Goal: Task Accomplishment & Management: Manage account settings

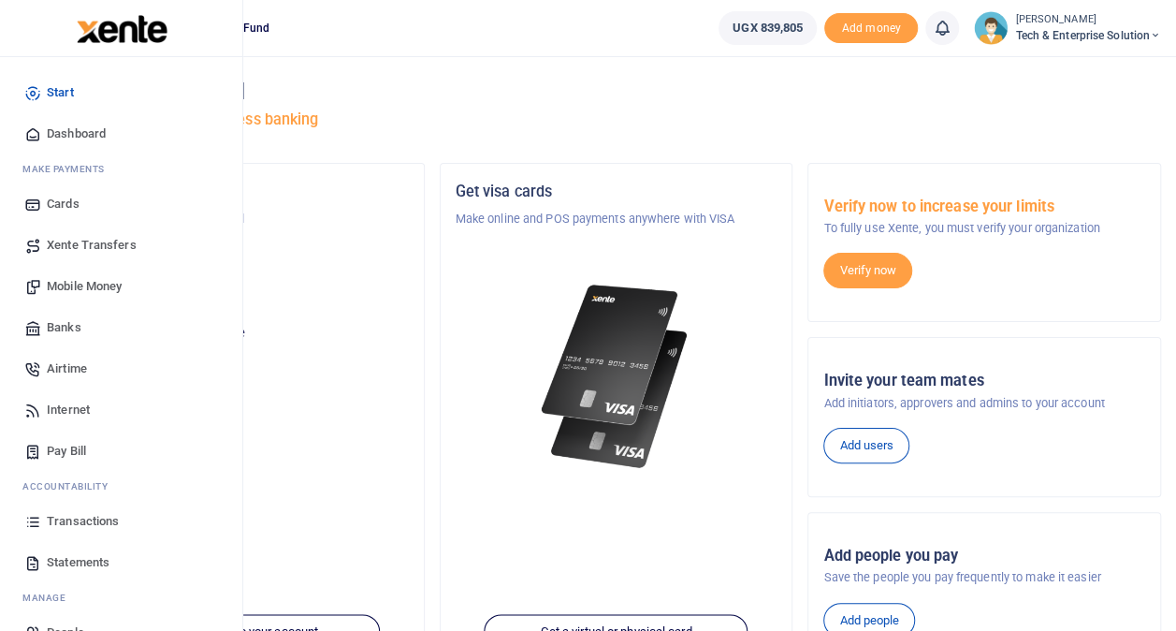
click at [80, 514] on span "Transactions" at bounding box center [83, 521] width 72 height 19
click at [81, 519] on span "Transactions" at bounding box center [83, 521] width 72 height 19
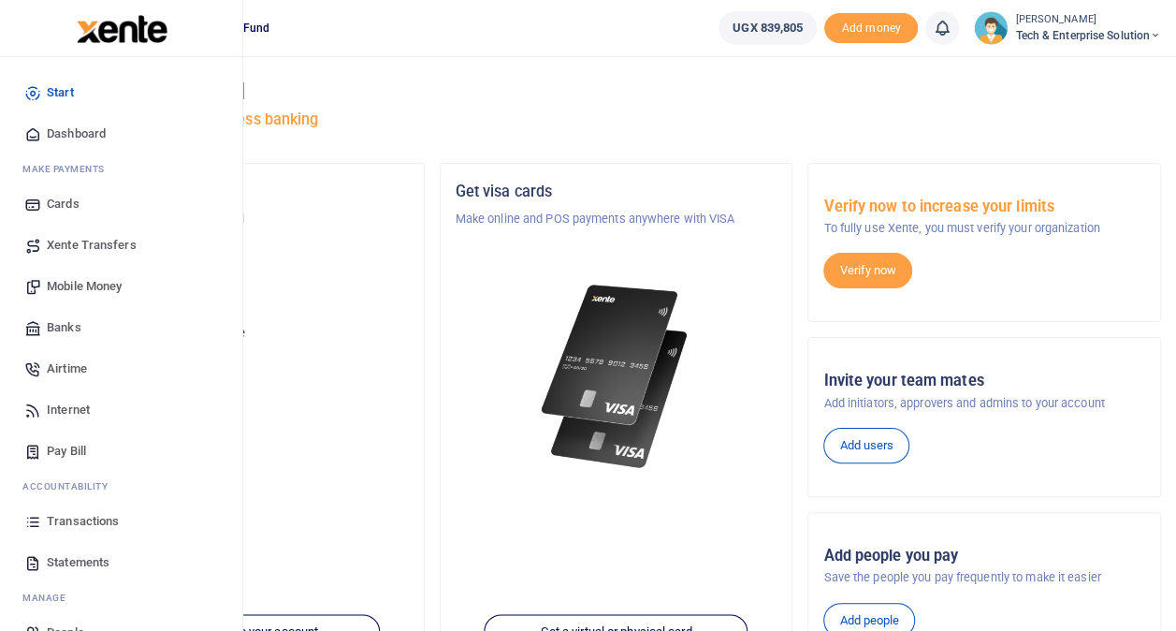
click at [81, 519] on span "Transactions" at bounding box center [83, 521] width 72 height 19
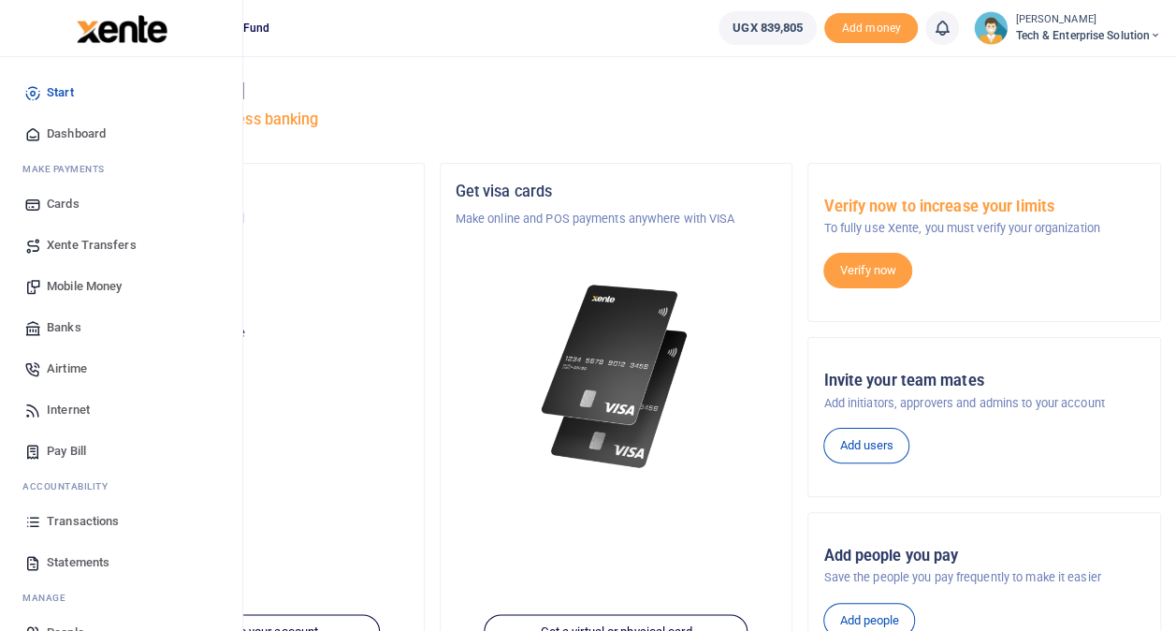
click at [81, 519] on span "Transactions" at bounding box center [83, 521] width 72 height 19
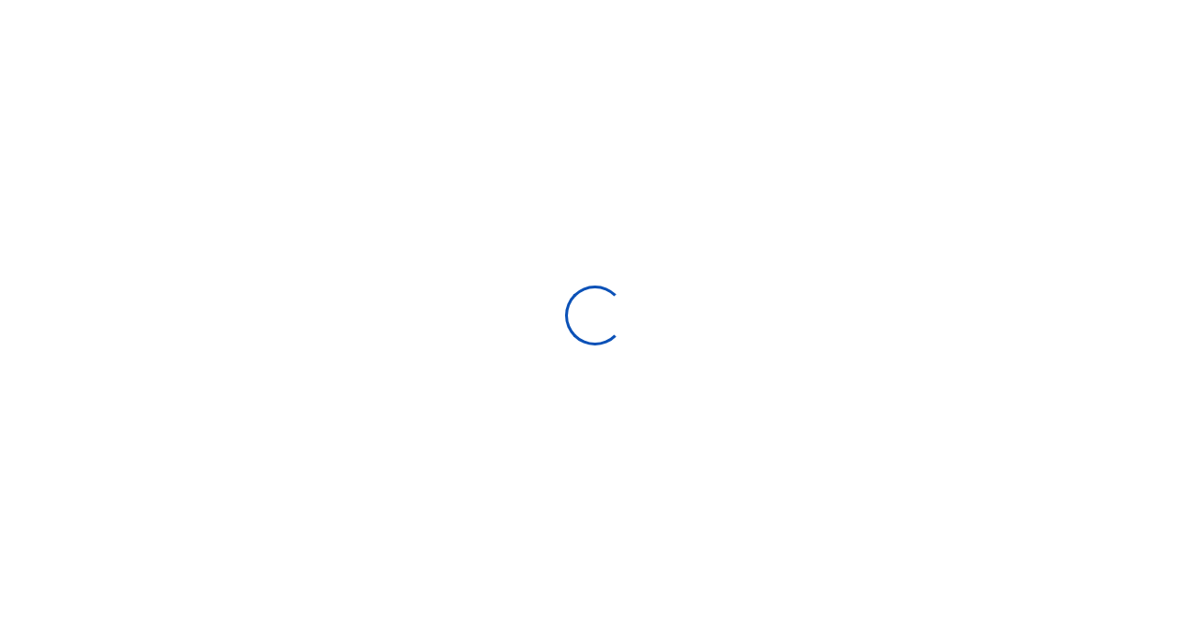
select select
type input "[DATE] - [DATE]"
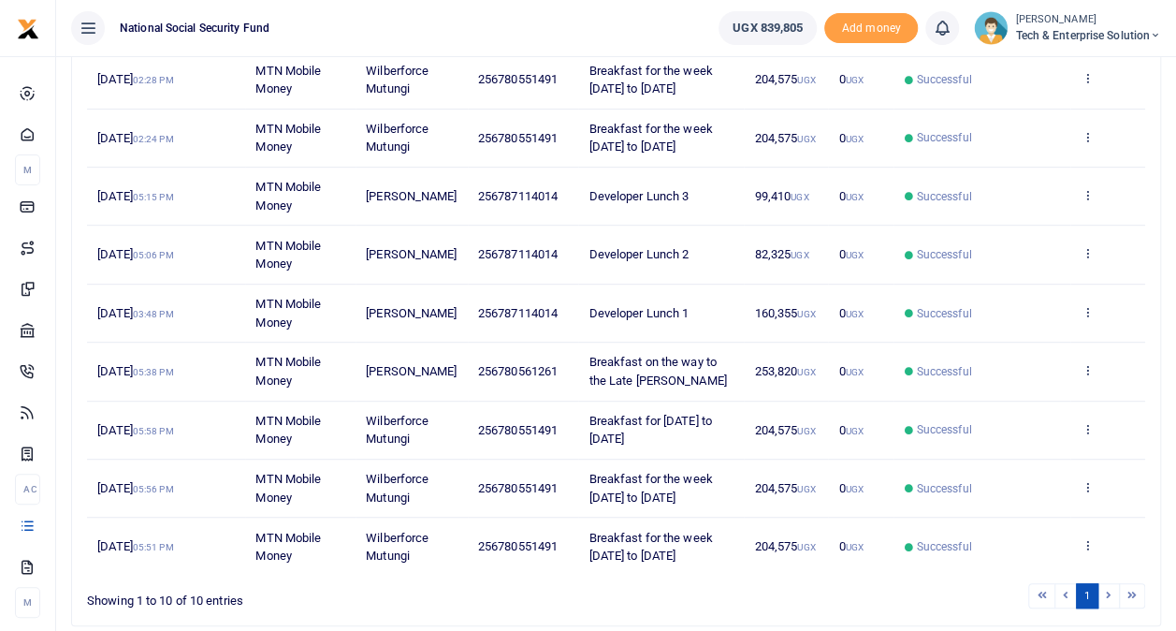
scroll to position [383, 0]
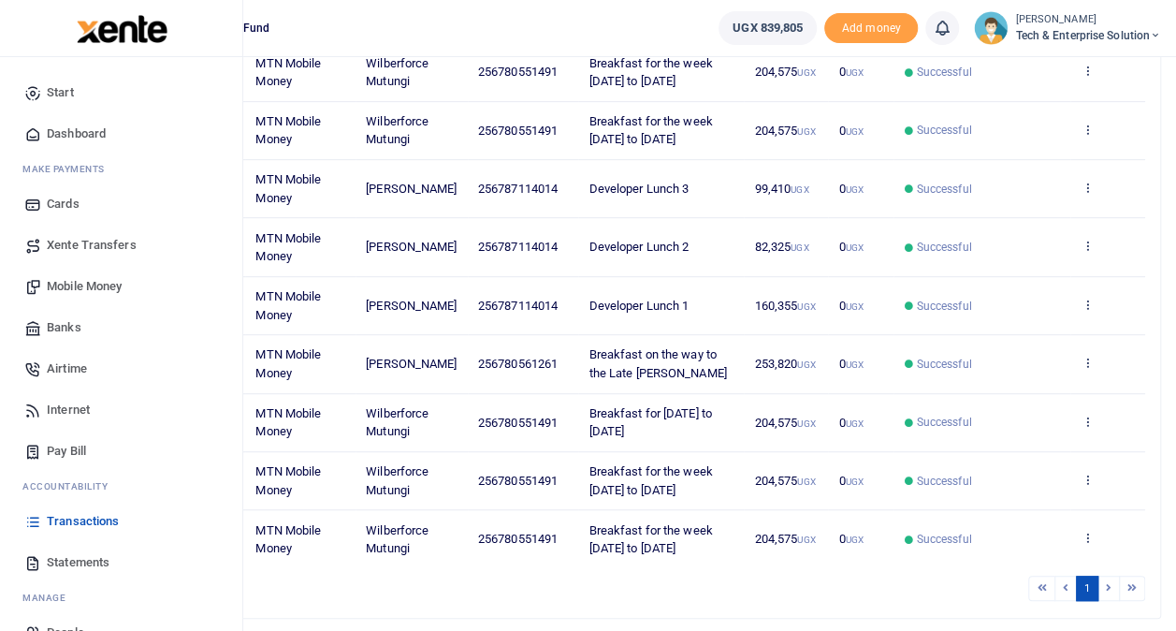
click at [97, 556] on span "Statements" at bounding box center [78, 562] width 63 height 19
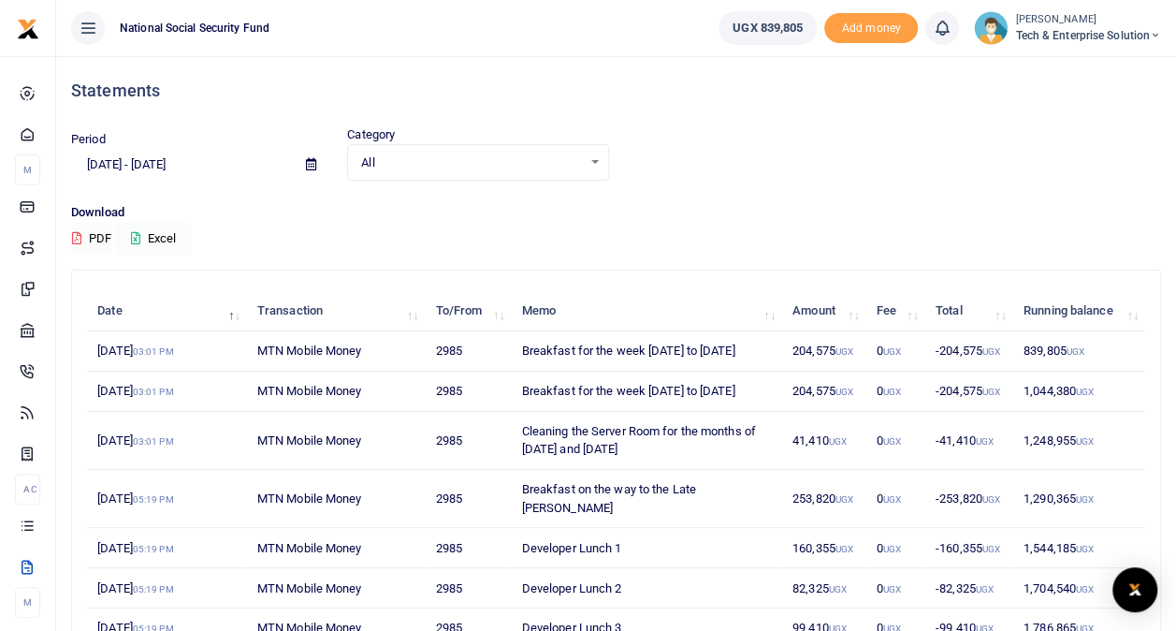
click at [162, 241] on button "Excel" at bounding box center [153, 239] width 77 height 32
